Goal: Find specific page/section: Find specific page/section

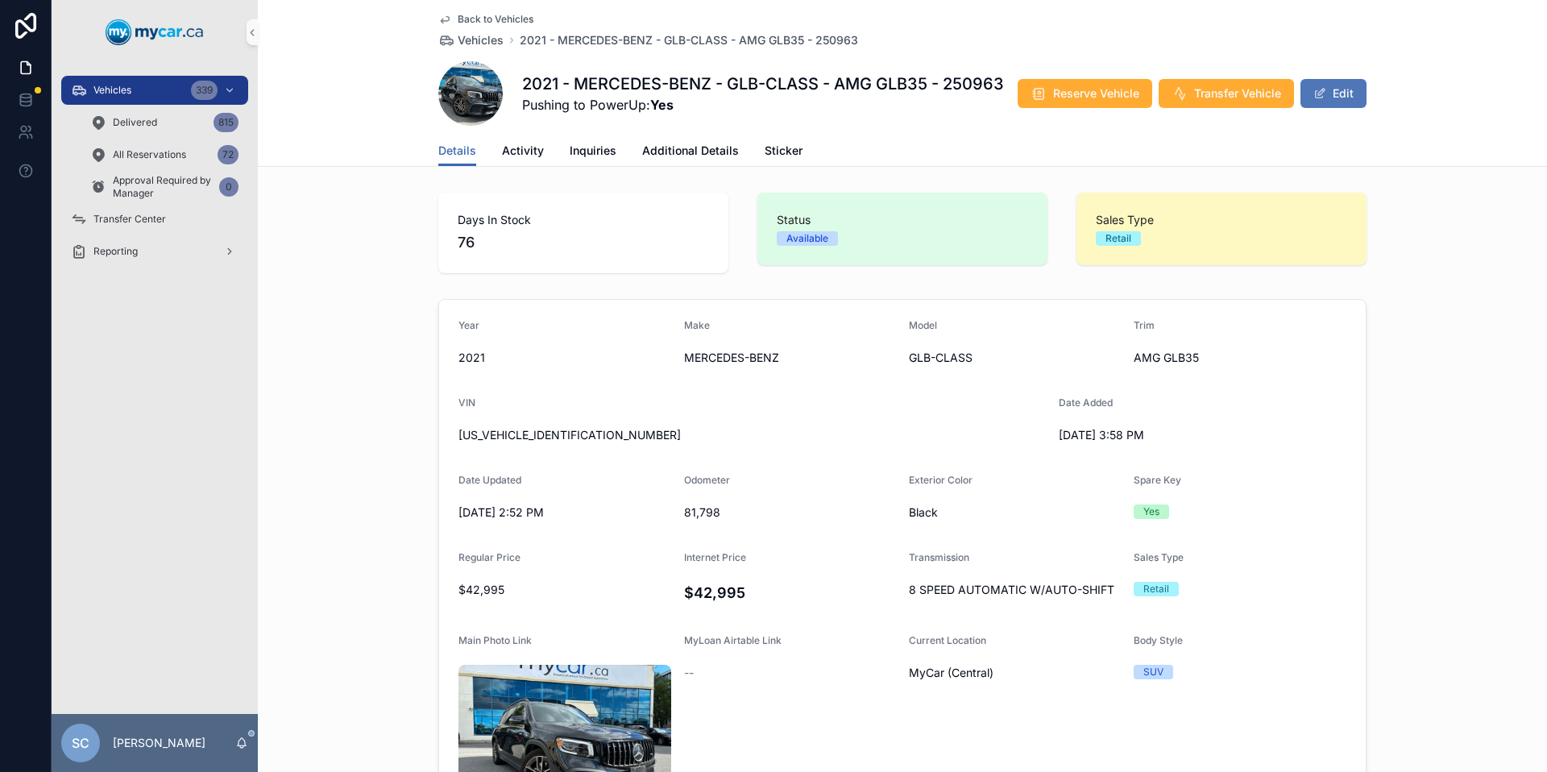
click at [1330, 108] on button "Edit" at bounding box center [1334, 93] width 66 height 29
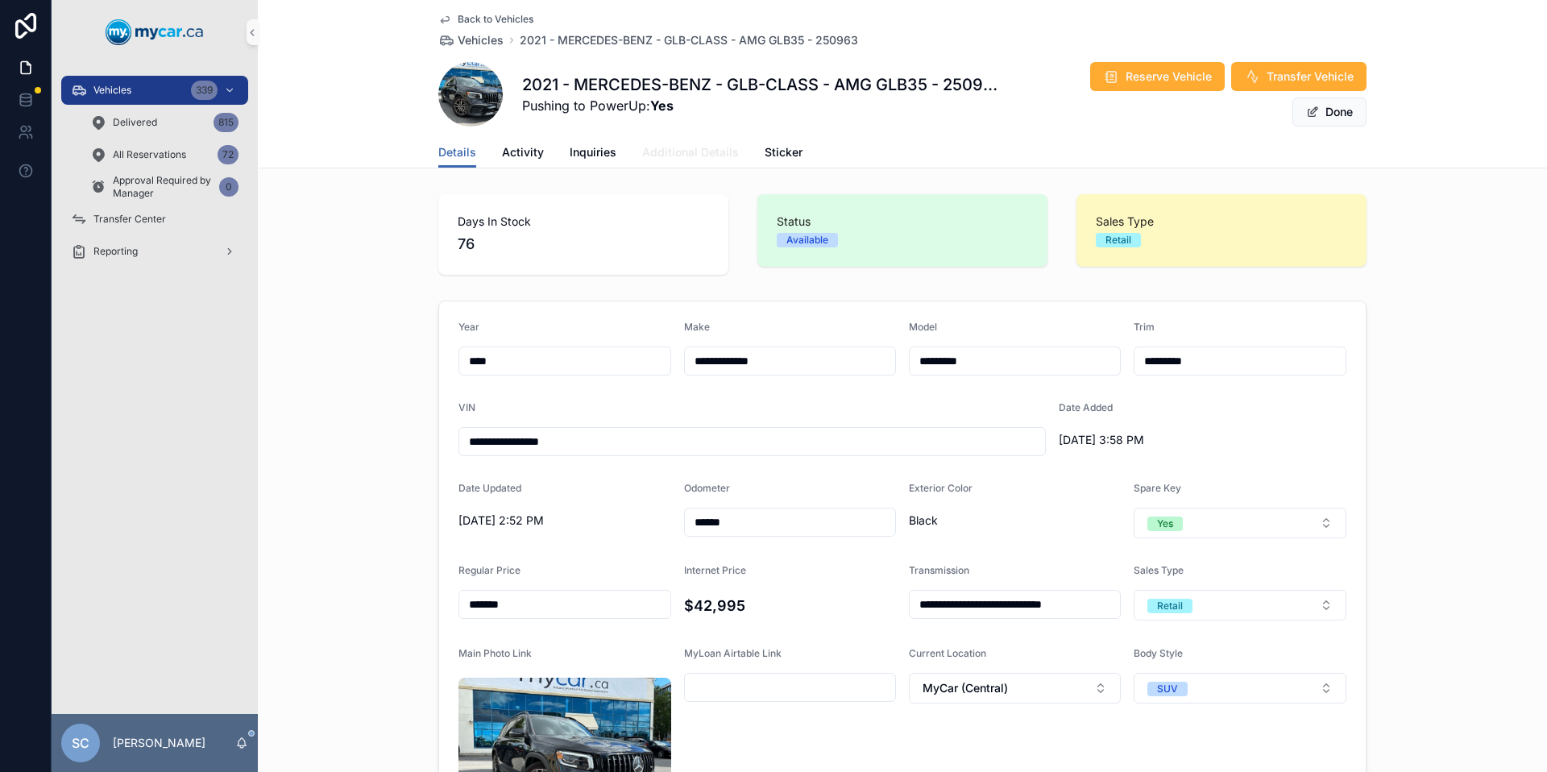
click at [665, 158] on span "Additional Details" at bounding box center [690, 152] width 97 height 16
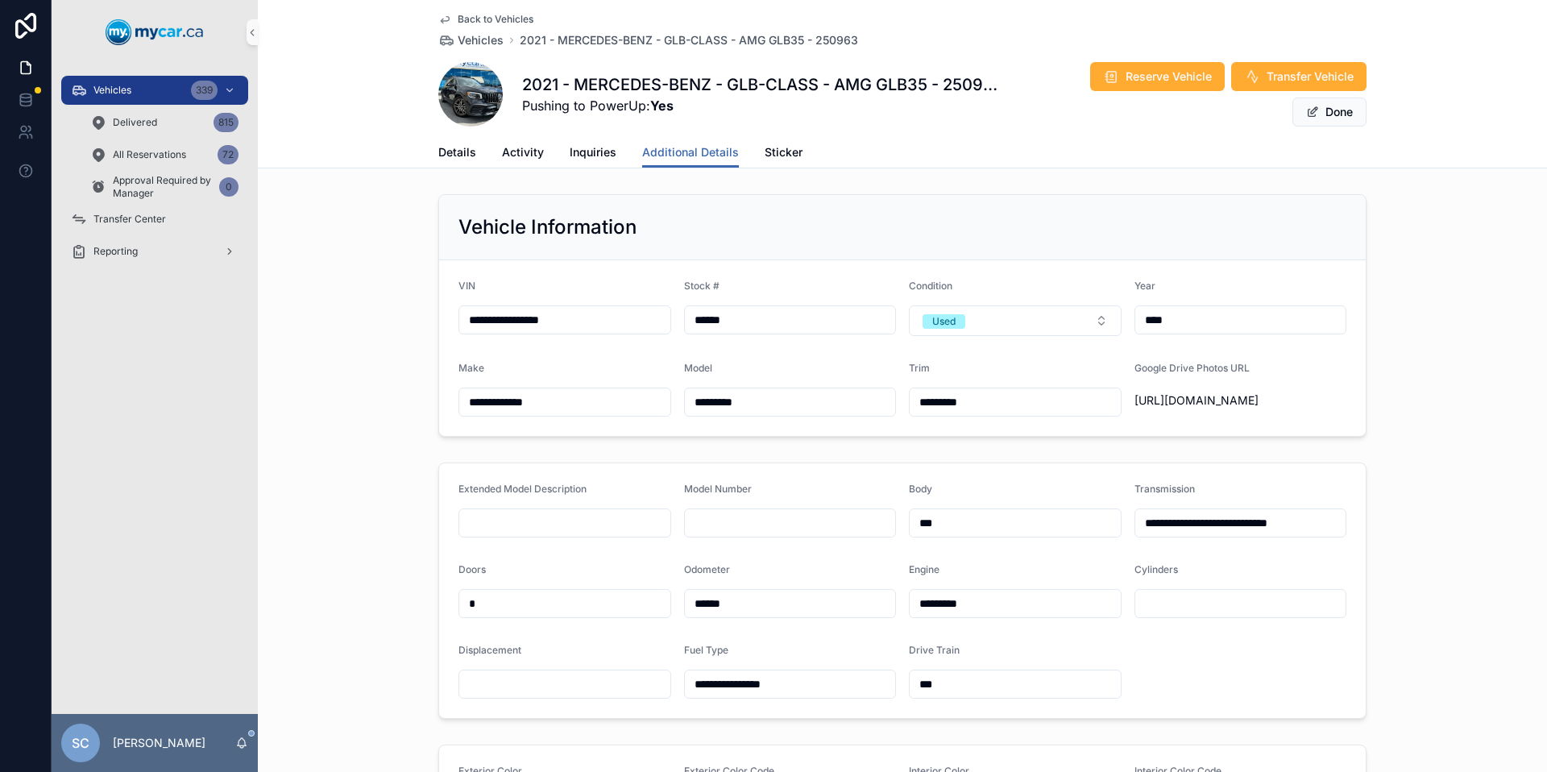
click at [602, 157] on span "Inquiries" at bounding box center [593, 152] width 47 height 16
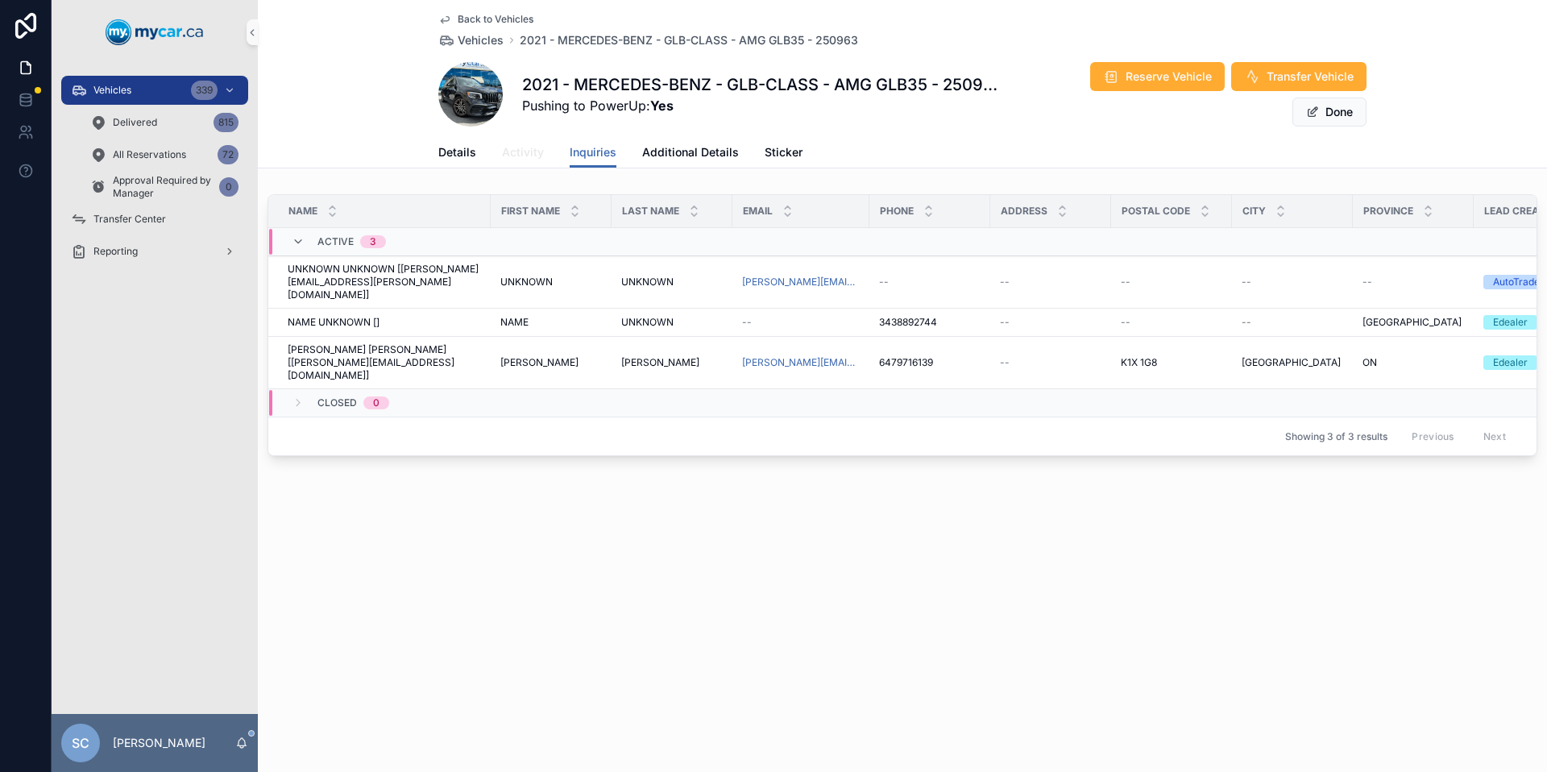
click at [516, 153] on span "Activity" at bounding box center [523, 152] width 42 height 16
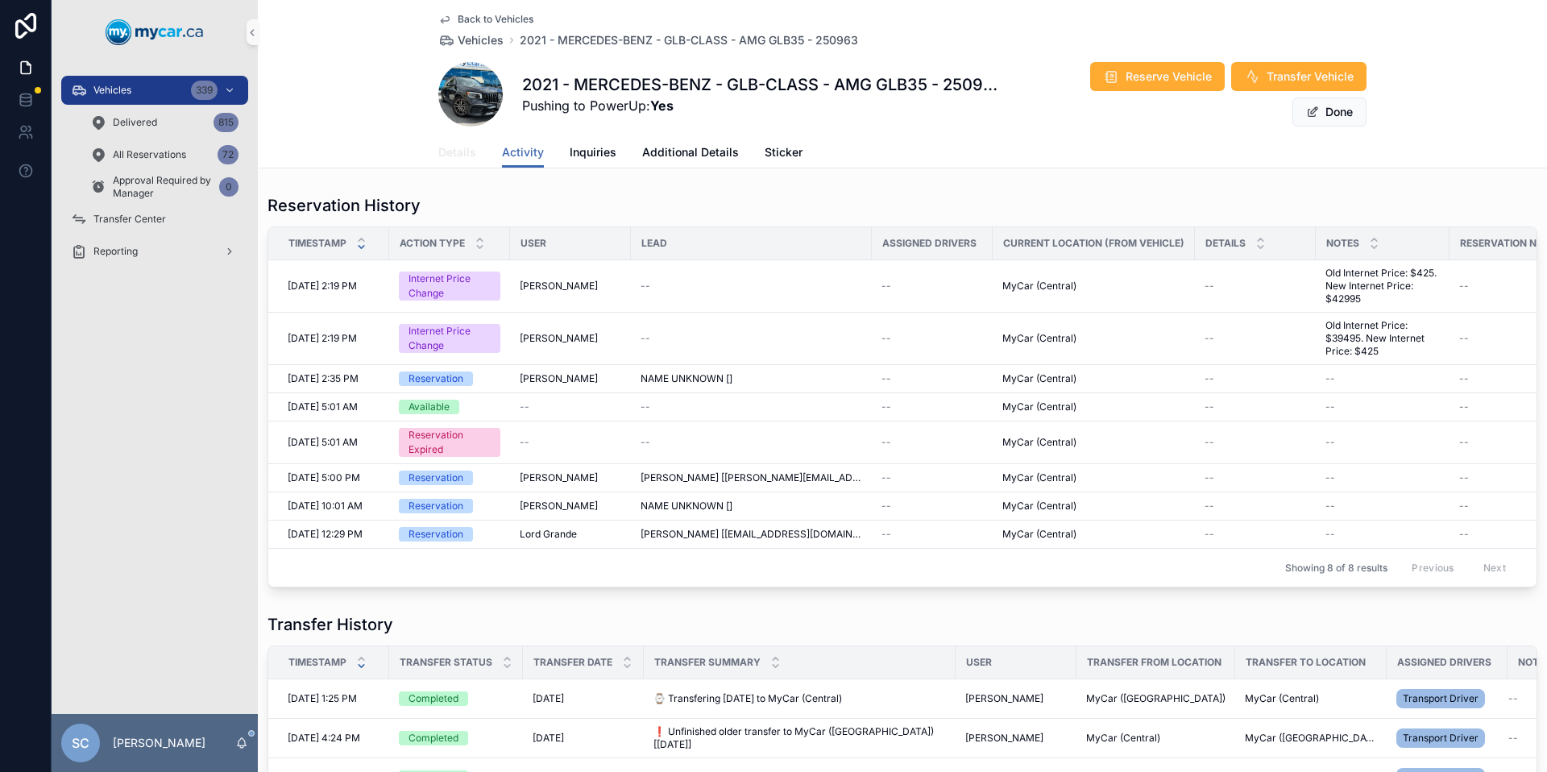
click at [455, 155] on span "Details" at bounding box center [457, 152] width 38 height 16
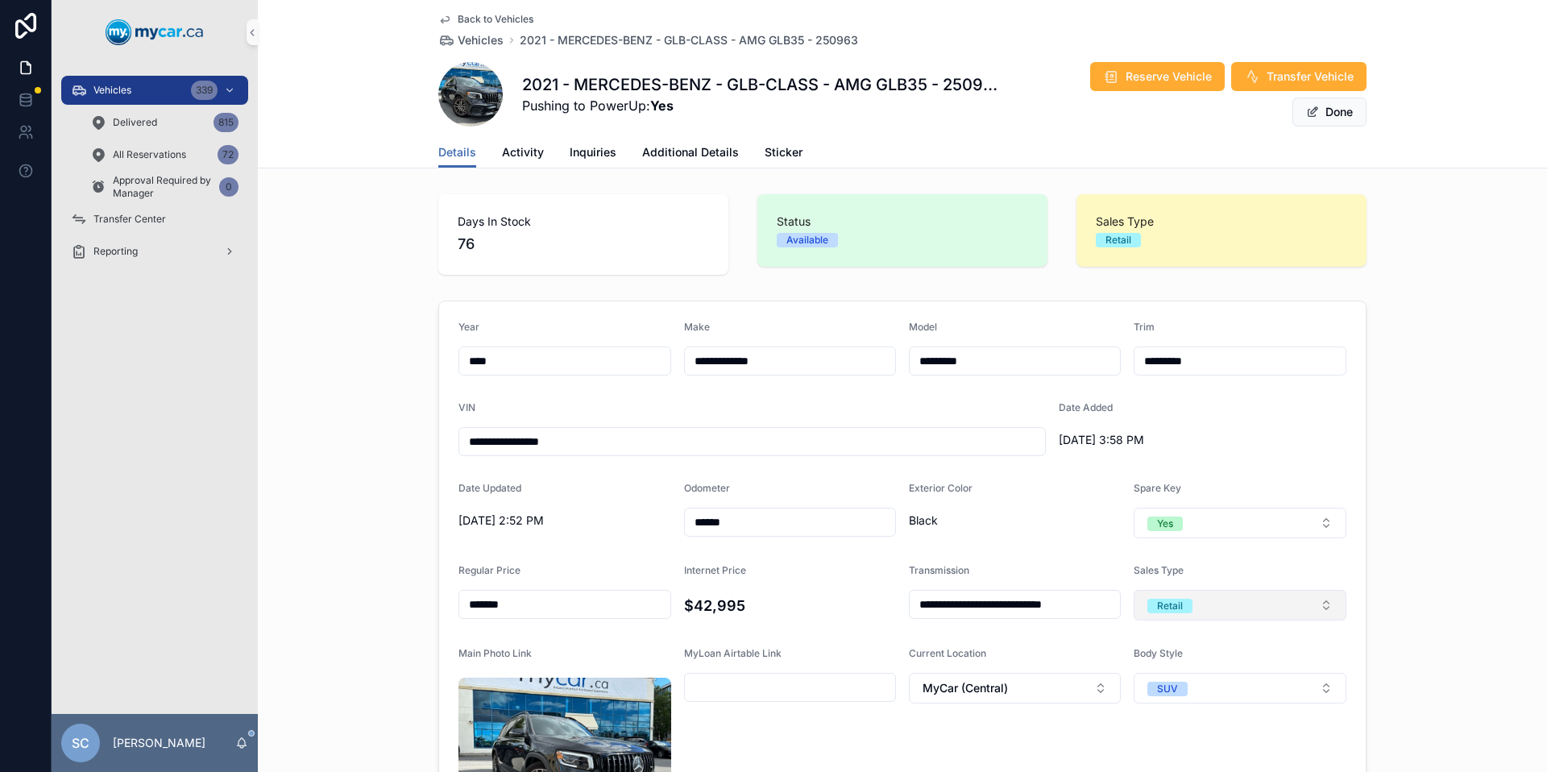
click at [1267, 604] on button "Retail" at bounding box center [1240, 605] width 213 height 31
click at [1040, 537] on div "Exterior Color Black" at bounding box center [1015, 510] width 212 height 56
click at [165, 90] on div "Vehicles 339" at bounding box center [155, 90] width 168 height 26
